Goal: Navigation & Orientation: Find specific page/section

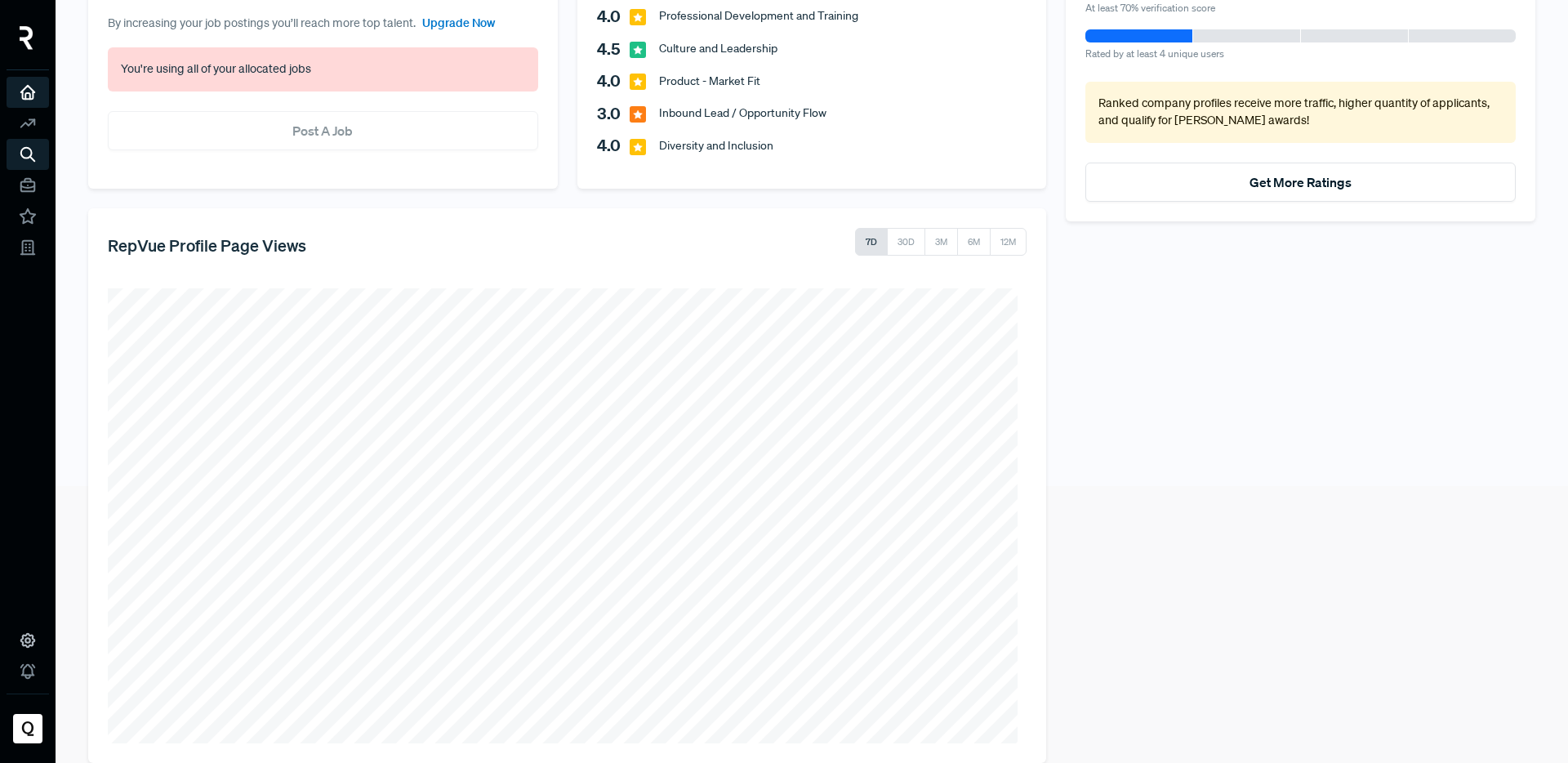
scroll to position [290, 0]
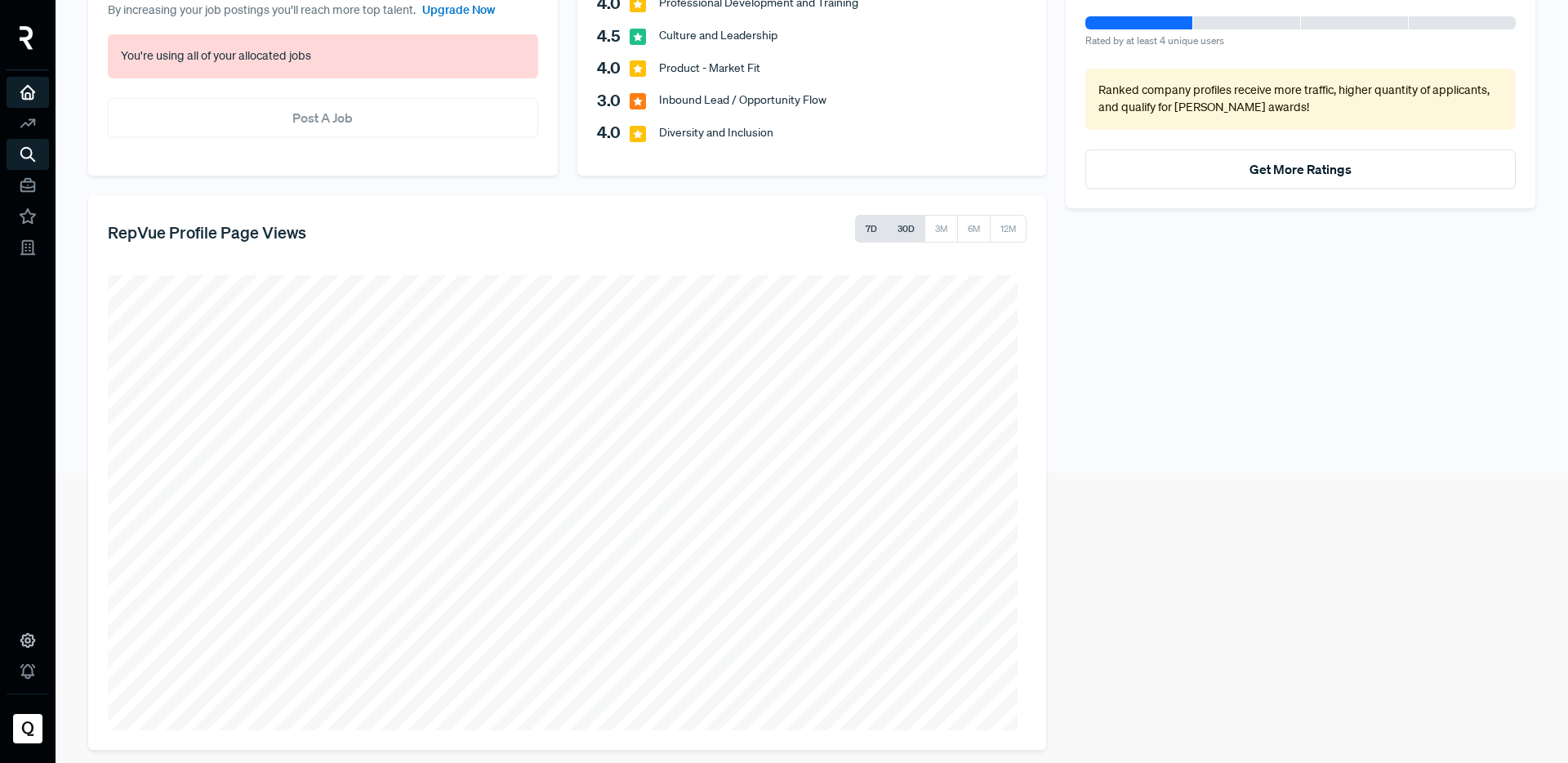
click at [904, 228] on button "30D" at bounding box center [906, 229] width 38 height 28
click at [866, 227] on button "7D" at bounding box center [871, 229] width 33 height 28
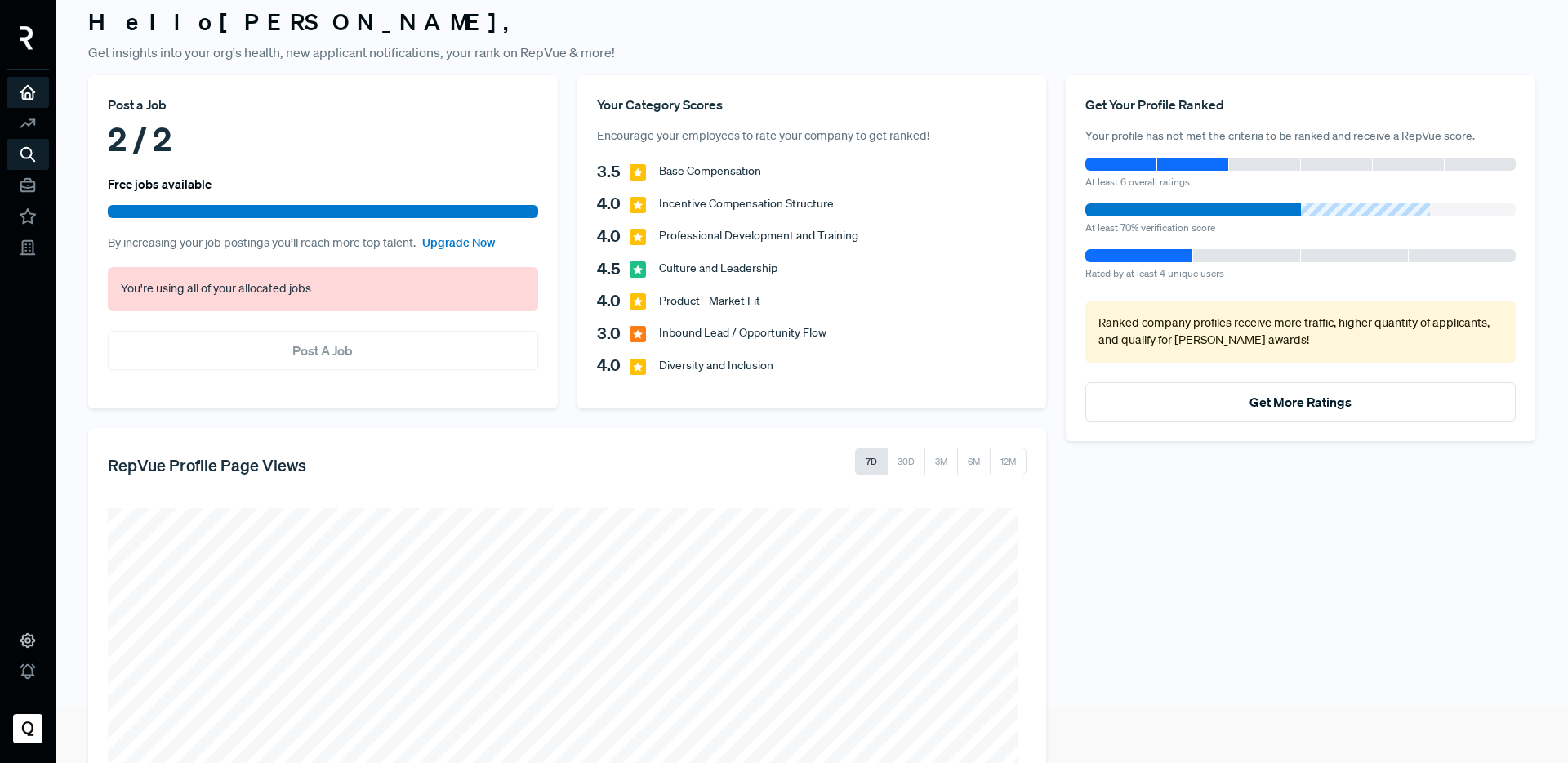
scroll to position [0, 0]
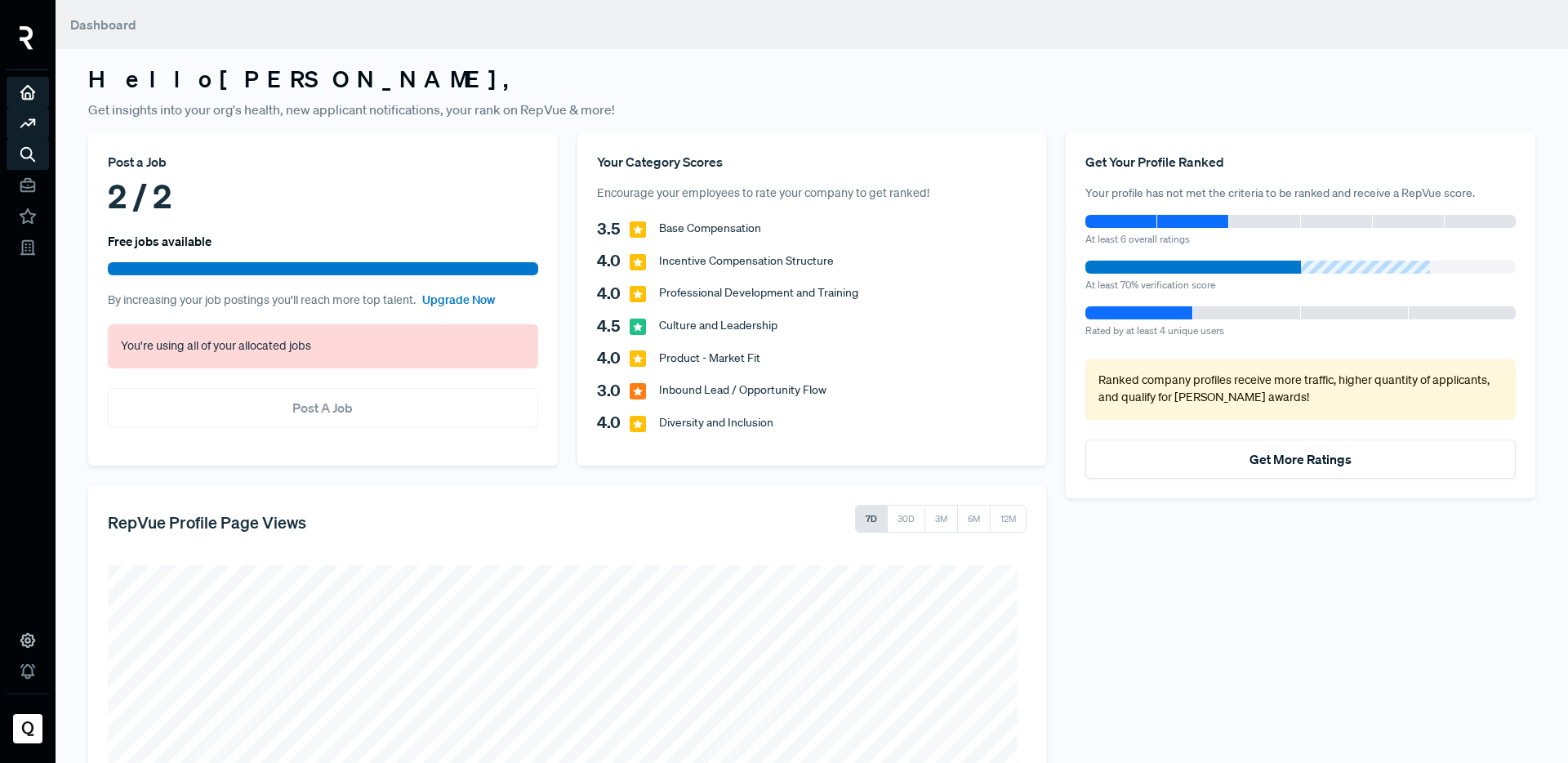
click at [35, 120] on icon at bounding box center [27, 123] width 18 height 18
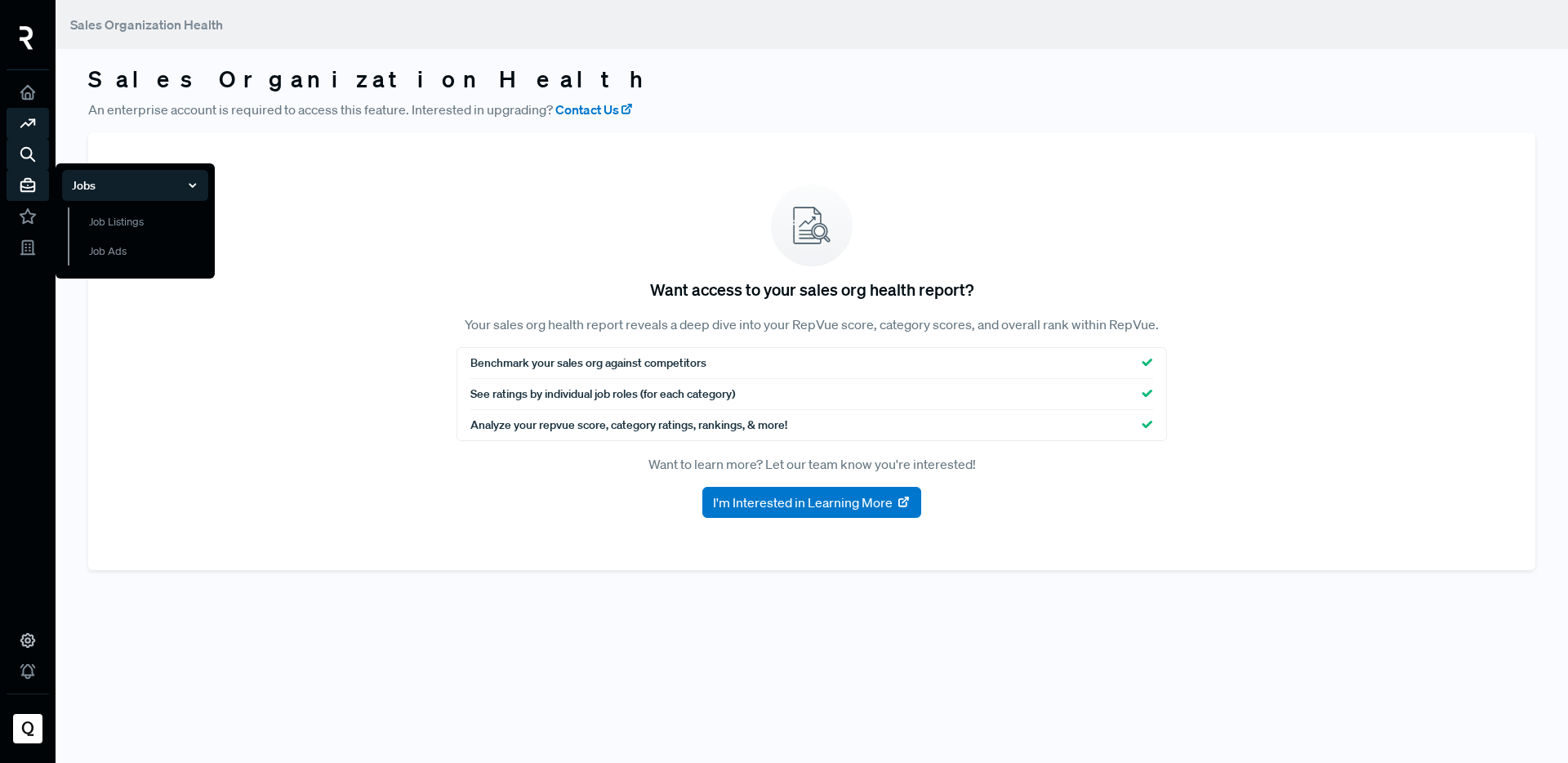
click at [22, 176] on icon at bounding box center [27, 184] width 18 height 18
click at [140, 223] on link "Job Listings" at bounding box center [138, 230] width 141 height 45
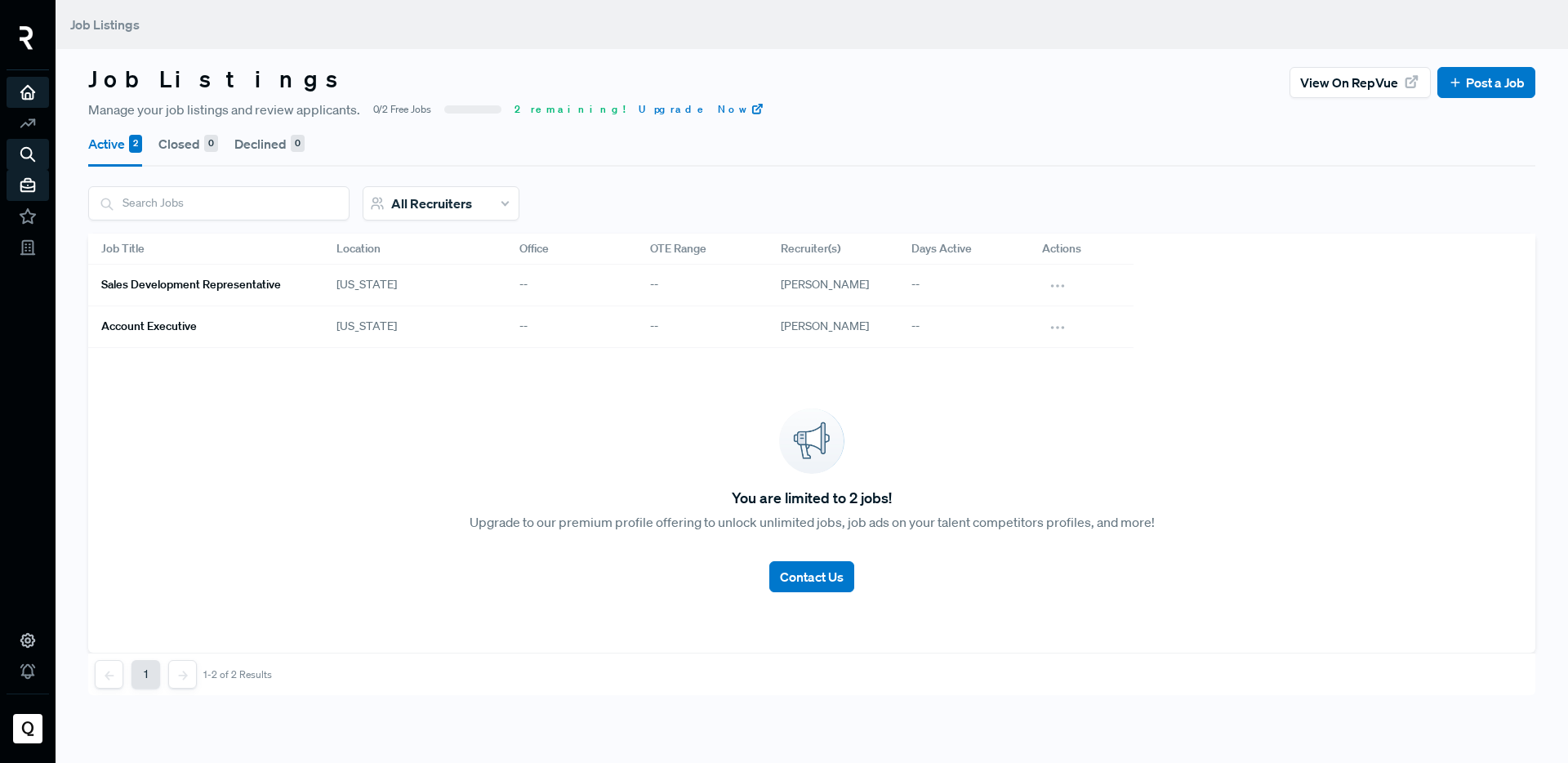
click at [27, 99] on use at bounding box center [28, 92] width 14 height 14
